Goal: Register for event/course

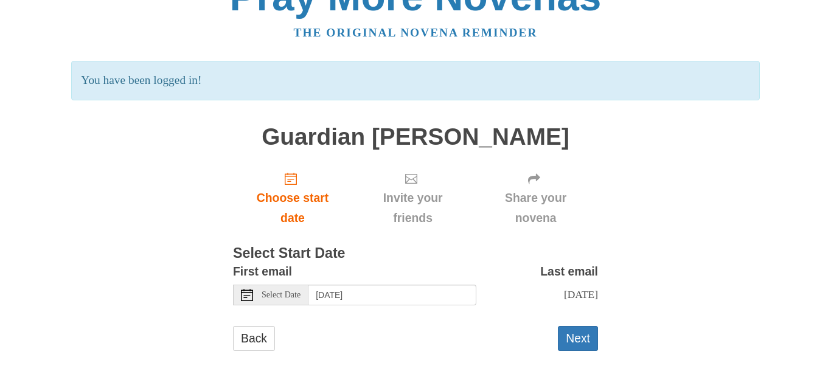
scroll to position [36, 0]
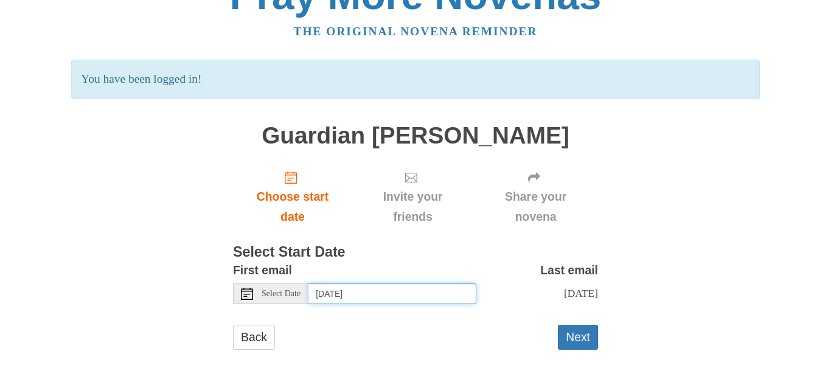
click at [435, 291] on input "[DATE]" at bounding box center [392, 293] width 168 height 21
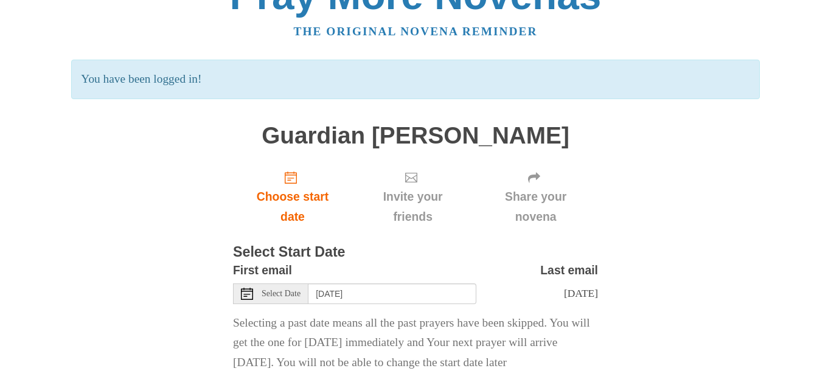
scroll to position [96, 0]
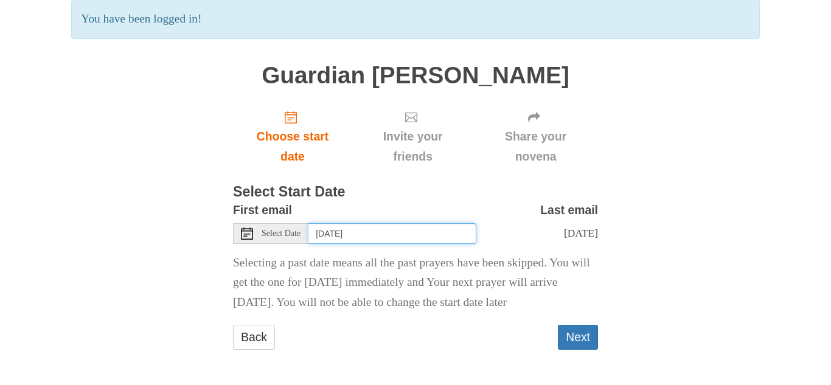
click at [421, 238] on input "[DATE]" at bounding box center [392, 233] width 168 height 21
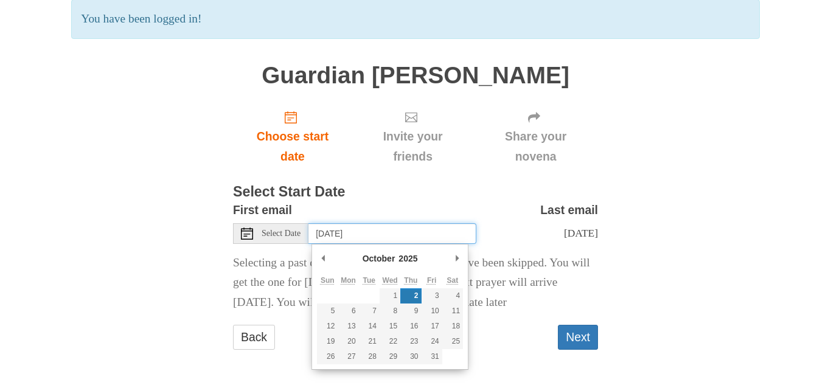
click at [421, 238] on input "[DATE]" at bounding box center [392, 233] width 168 height 21
click at [629, 251] on div "Pray More Novenas The original novena reminder You have been logged in! Guardia…" at bounding box center [415, 144] width 711 height 481
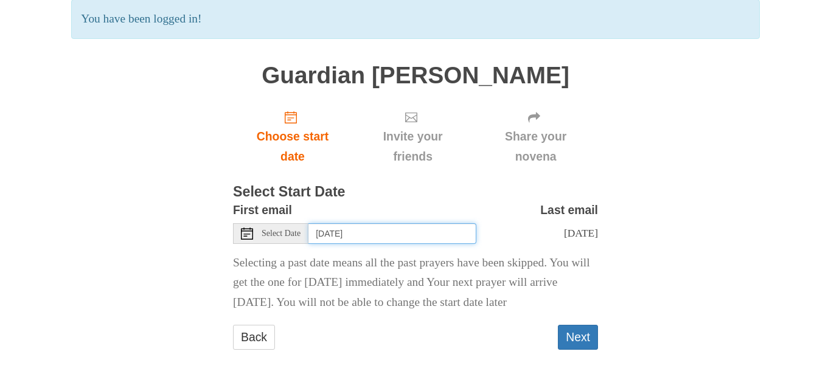
click at [409, 237] on input "[DATE]" at bounding box center [392, 233] width 168 height 21
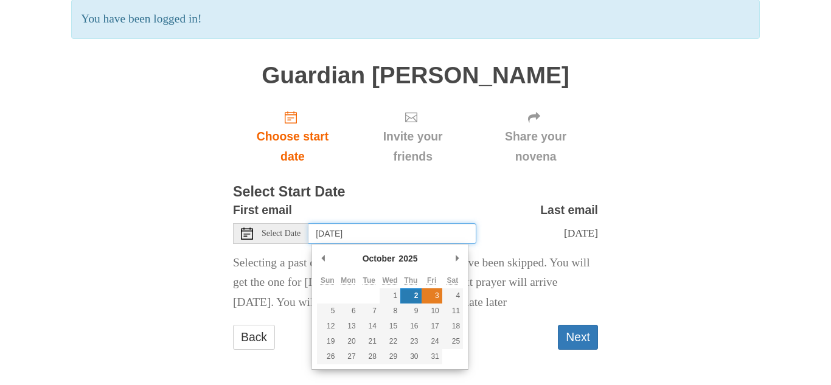
type input "[DATE]"
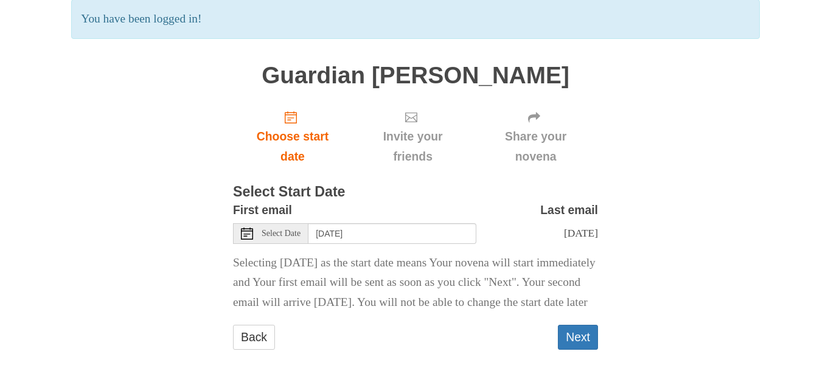
scroll to position [116, 0]
click at [583, 335] on button "Next" at bounding box center [578, 337] width 40 height 25
